Goal: Transaction & Acquisition: Book appointment/travel/reservation

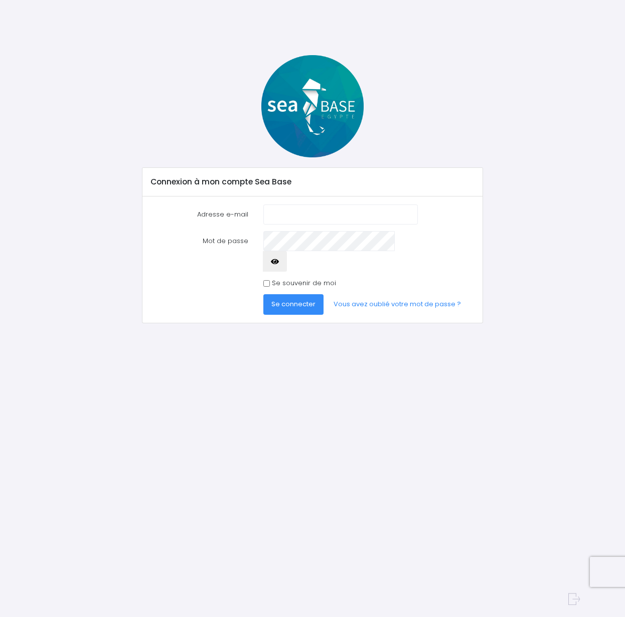
type input "lucaspara70@hotmail.com"
click at [267, 280] on input "Se souvenir de moi" at bounding box center [266, 283] width 7 height 7
checkbox input "true"
click at [280, 299] on span "Se connecter" at bounding box center [293, 304] width 44 height 10
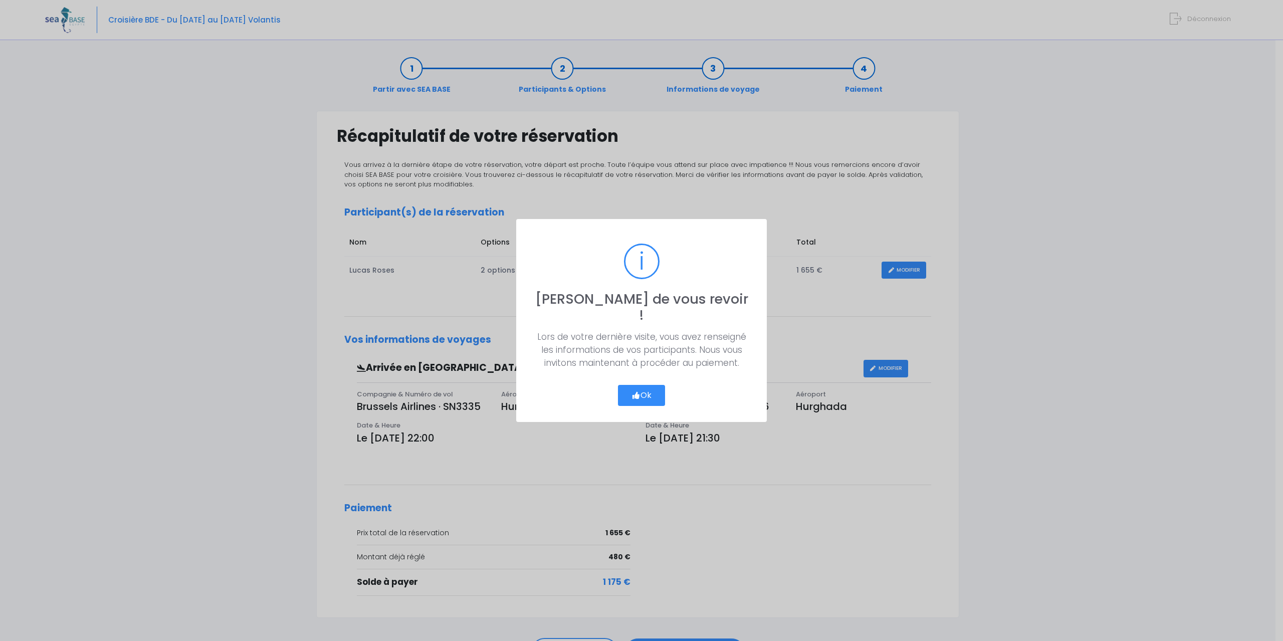
click at [639, 389] on button "Ok" at bounding box center [641, 395] width 47 height 21
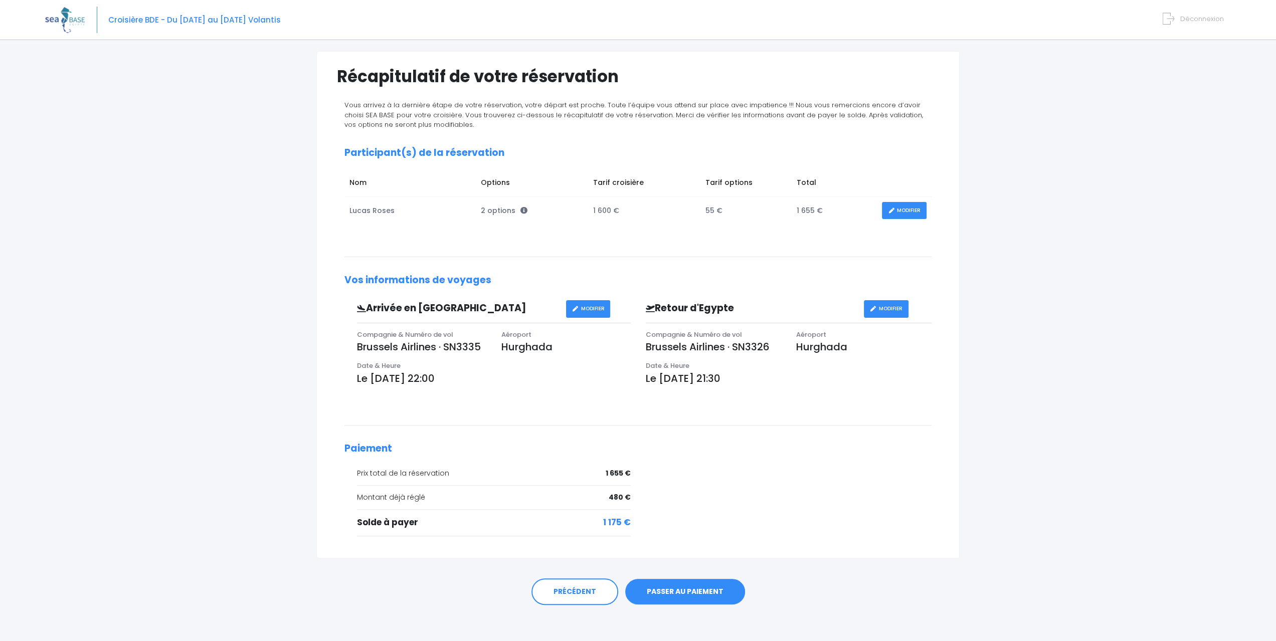
scroll to position [61, 0]
click at [665, 589] on link "PASSER AU PAIEMENT" at bounding box center [685, 590] width 120 height 26
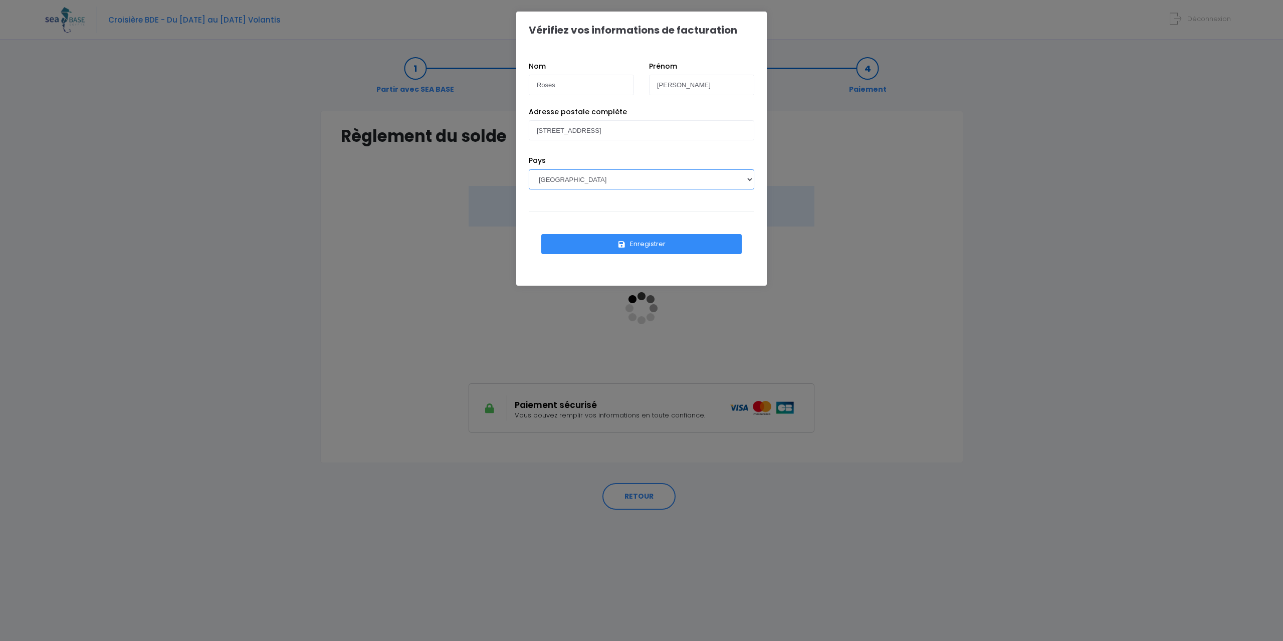
click at [597, 179] on select "AFGHANISTAN AFRIQUE DU SUD ÅLAND, ÎLES ALBANIE ALGÉRIE ALLEMAGNE ANDORRE ANGOLA…" at bounding box center [642, 179] width 226 height 20
select select "BE"
click at [529, 169] on select "AFGHANISTAN AFRIQUE DU SUD ÅLAND, ÎLES ALBANIE ALGÉRIE ALLEMAGNE ANDORRE ANGOLA…" at bounding box center [642, 179] width 226 height 20
click at [640, 243] on button "Enregistrer" at bounding box center [641, 244] width 200 height 20
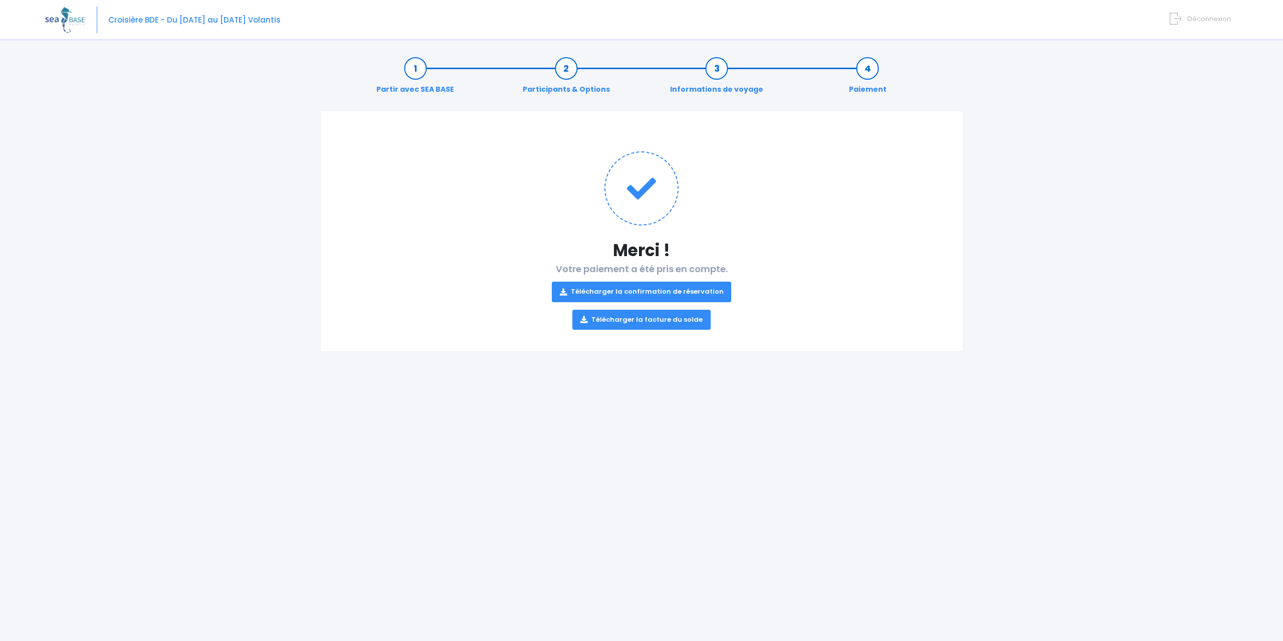
click at [73, 23] on img at bounding box center [65, 20] width 40 height 26
click at [661, 322] on link "Télécharger la facture du solde" at bounding box center [641, 320] width 138 height 20
click at [656, 293] on link "Télécharger la confirmation de réservation" at bounding box center [642, 292] width 180 height 20
